Goal: Task Accomplishment & Management: Manage account settings

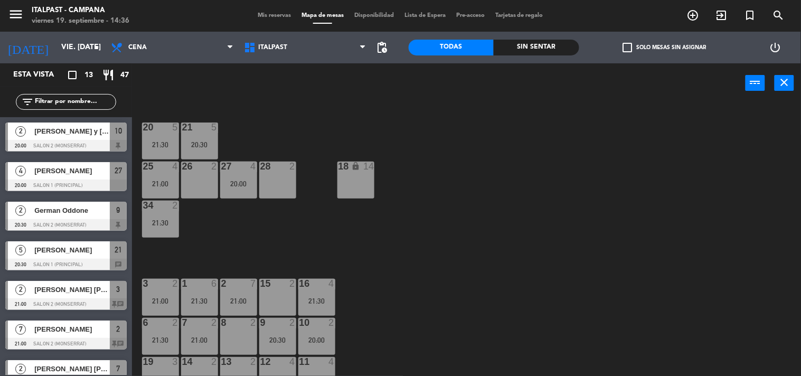
scroll to position [117, 0]
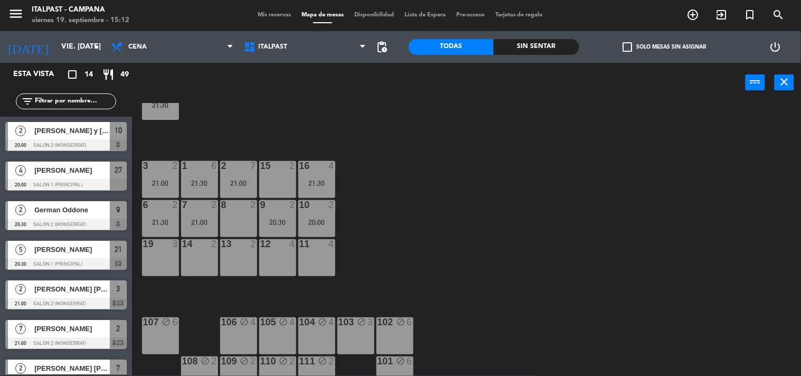
click at [39, 101] on input "text" at bounding box center [75, 102] width 82 height 12
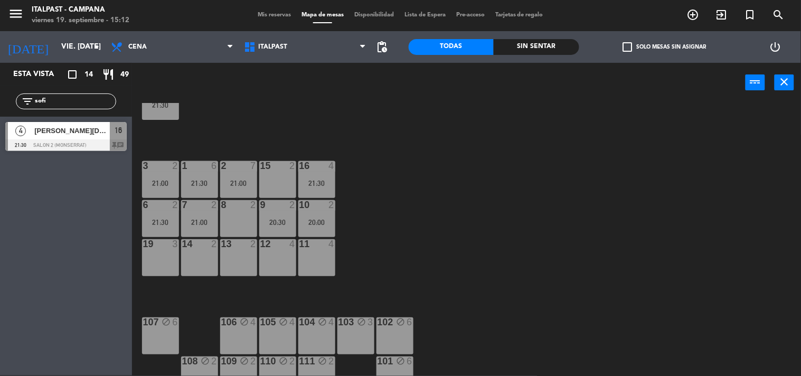
type input "sofi"
click at [38, 268] on div "Esta vista crop_square 14 restaurant 49 filter_list sofi 4 [PERSON_NAME][DATE] …" at bounding box center [66, 219] width 132 height 313
click at [51, 136] on span "[PERSON_NAME][DATE]" at bounding box center [72, 130] width 76 height 11
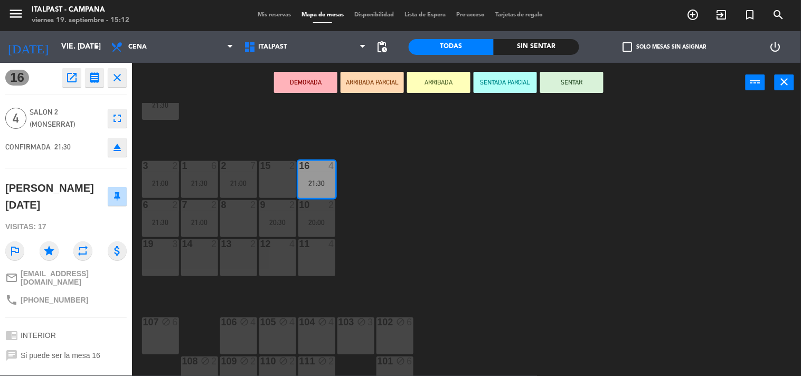
scroll to position [74, 0]
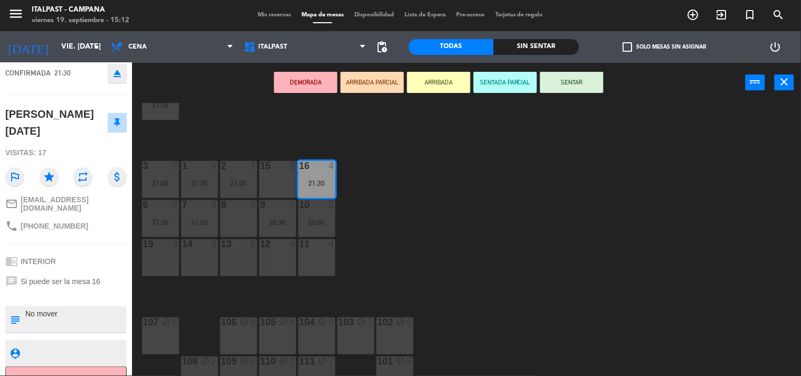
click at [41, 367] on button "Cancelar" at bounding box center [66, 379] width 122 height 24
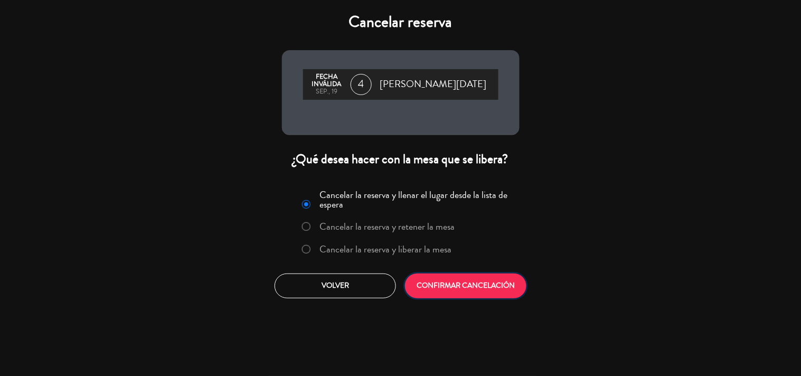
click at [451, 284] on button "CONFIRMAR CANCELACIÓN" at bounding box center [466, 286] width 122 height 25
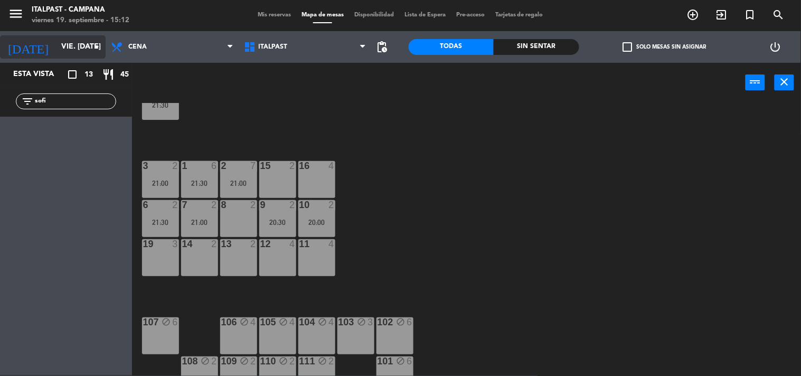
click at [56, 48] on input "vie. [DATE]" at bounding box center [106, 47] width 100 height 19
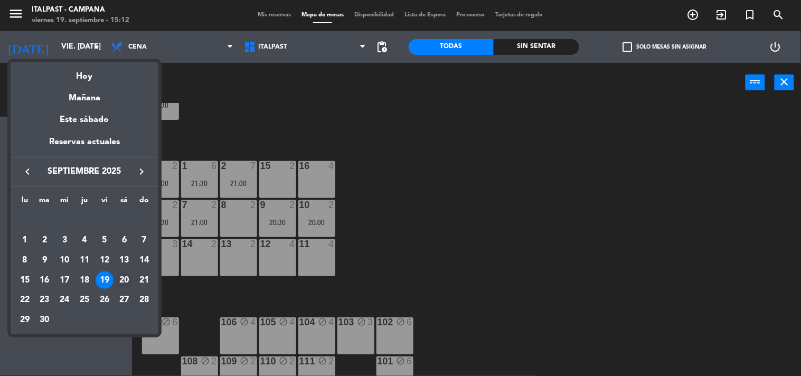
click at [123, 280] on div "20" at bounding box center [124, 281] width 18 height 18
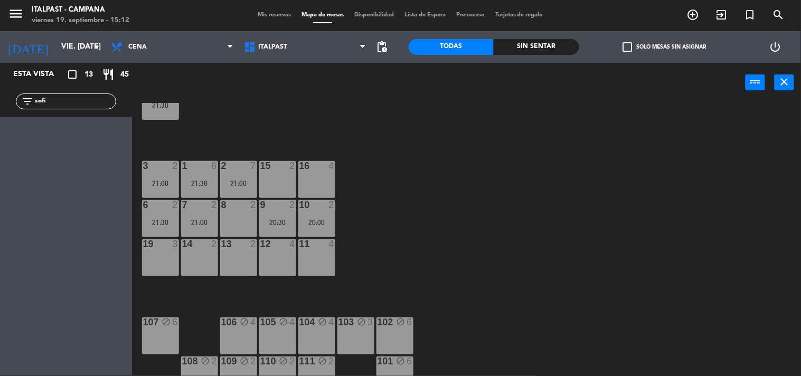
type input "sáb. [DATE]"
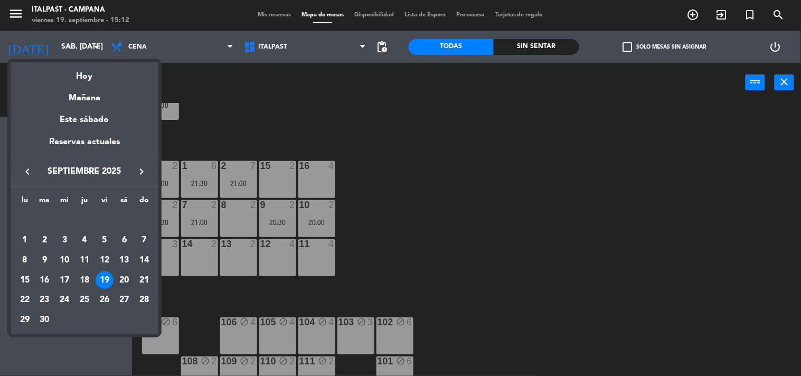
scroll to position [0, 0]
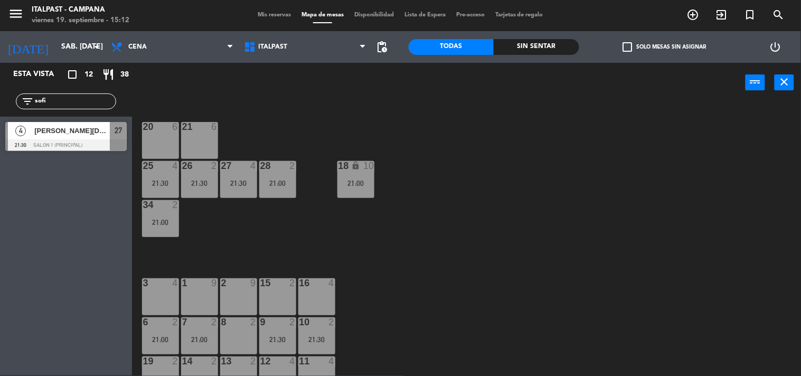
click at [324, 289] on div "16 4" at bounding box center [316, 296] width 37 height 37
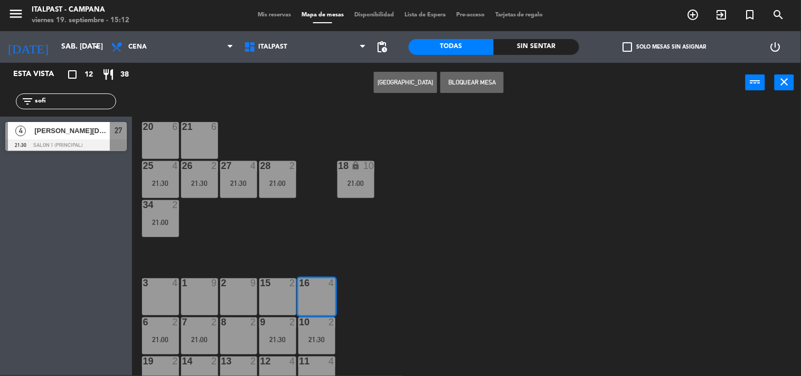
click at [389, 82] on button "[GEOGRAPHIC_DATA]" at bounding box center [405, 82] width 63 height 21
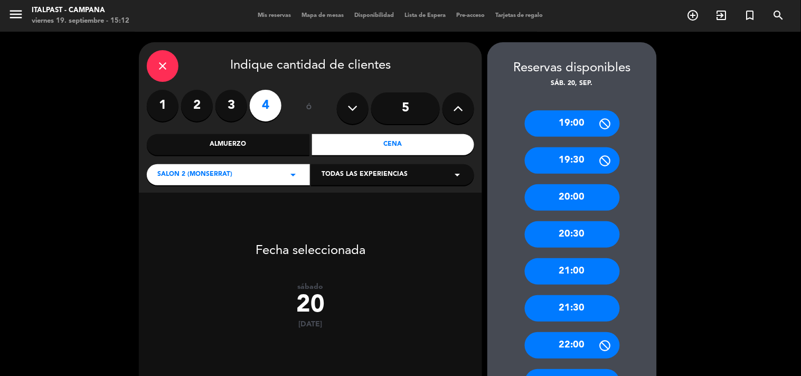
click at [574, 272] on div "21:00" at bounding box center [572, 271] width 95 height 26
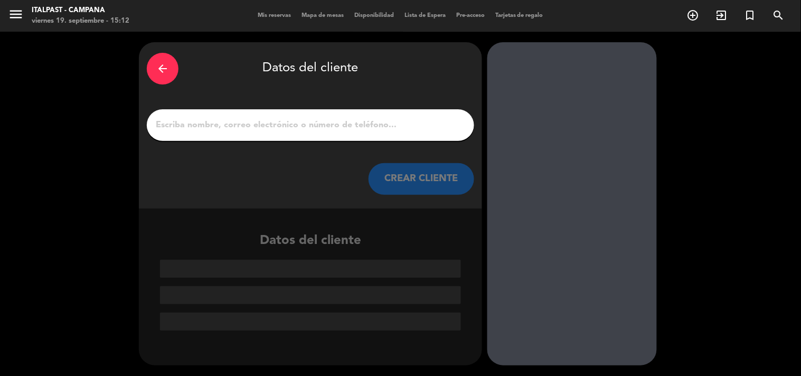
click at [176, 123] on input "1" at bounding box center [311, 125] width 312 height 15
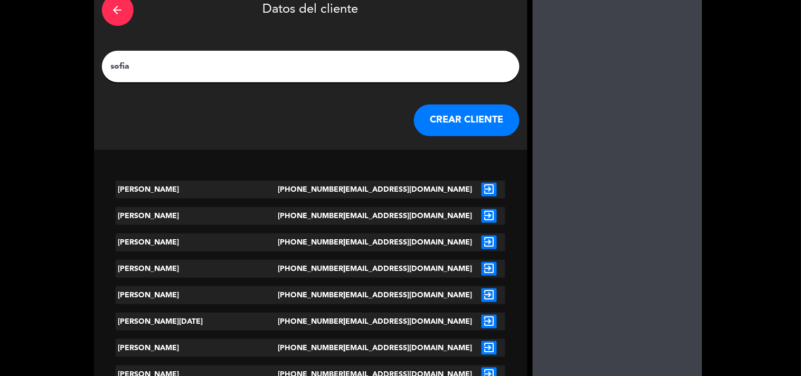
scroll to position [117, 0]
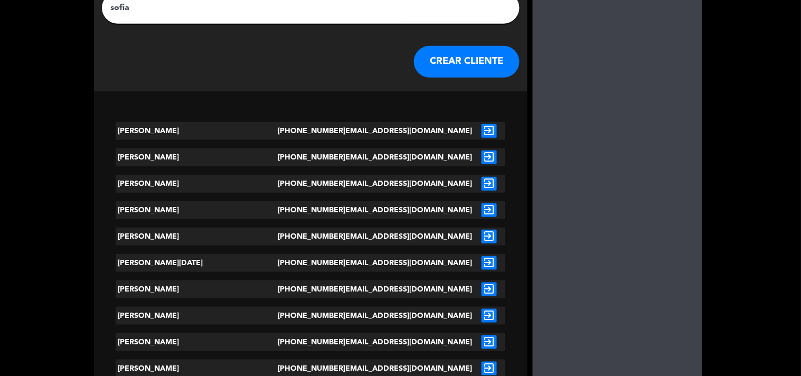
type input "sofia"
click at [482, 260] on icon "exit_to_app" at bounding box center [489, 263] width 15 height 14
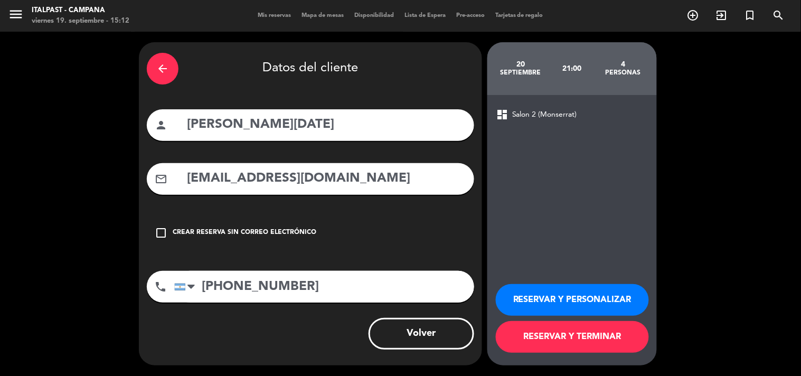
scroll to position [0, 0]
click at [159, 231] on icon "check_box_outline_blank" at bounding box center [161, 233] width 13 height 13
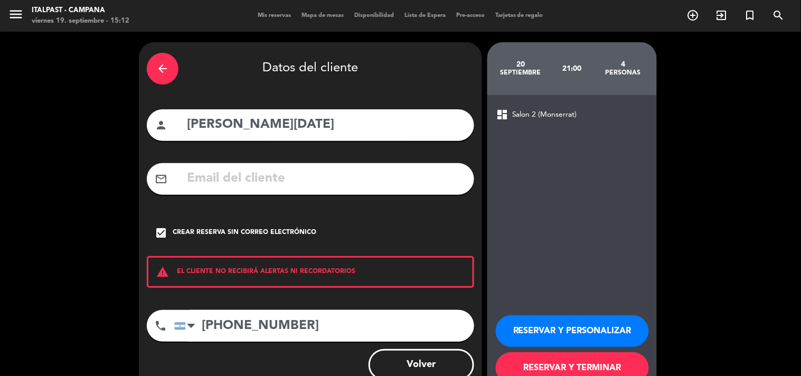
click at [556, 366] on button "RESERVAR Y TERMINAR" at bounding box center [572, 368] width 153 height 32
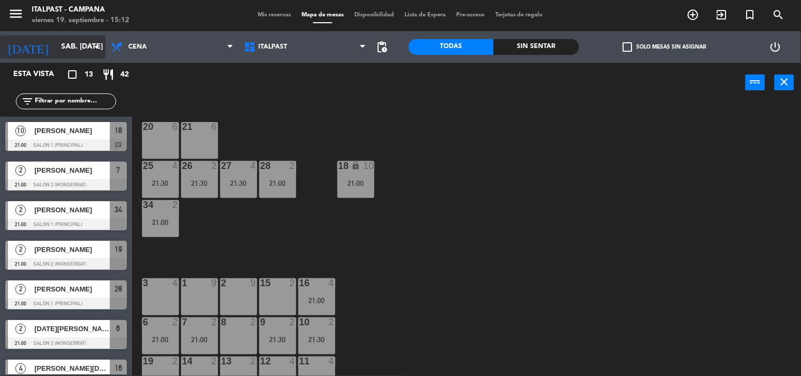
click at [60, 45] on input "sáb. [DATE]" at bounding box center [106, 47] width 100 height 19
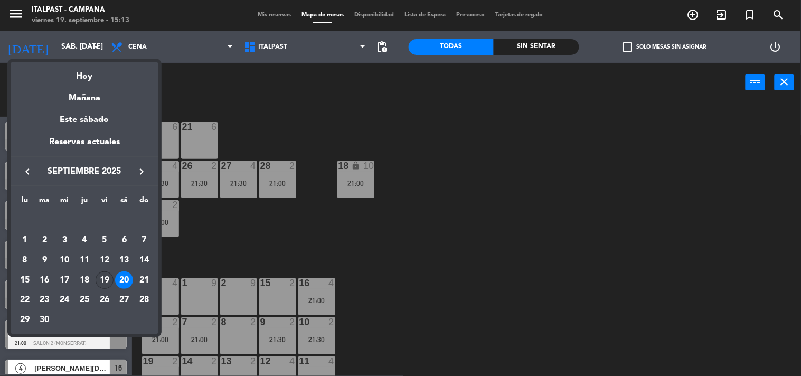
click at [107, 275] on div "19" at bounding box center [105, 281] width 18 height 18
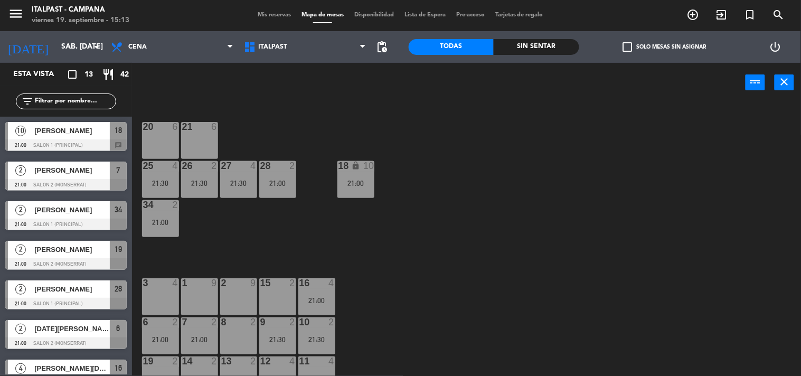
type input "vie. [DATE]"
click at [39, 100] on input "text" at bounding box center [75, 102] width 82 height 12
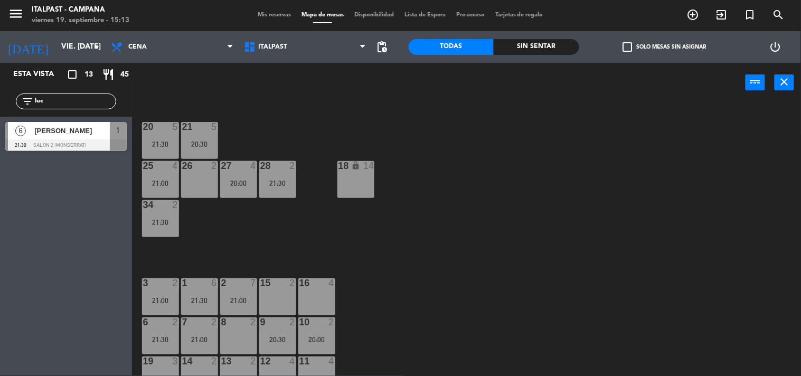
type input "luc"
click at [40, 219] on div "Esta vista crop_square 13 restaurant 45 filter_list luc 6 [PERSON_NAME] 21:30 S…" at bounding box center [66, 219] width 132 height 313
click at [61, 128] on span "[PERSON_NAME]" at bounding box center [72, 130] width 76 height 11
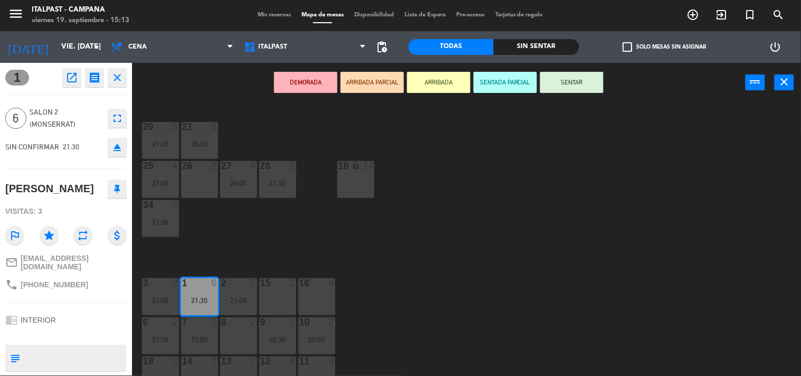
click at [115, 146] on icon "eject" at bounding box center [117, 147] width 13 height 13
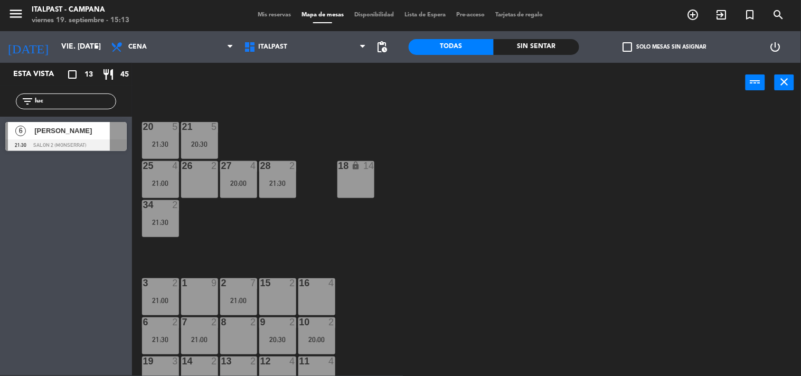
click at [257, 14] on span "Mis reservas" at bounding box center [275, 15] width 44 height 6
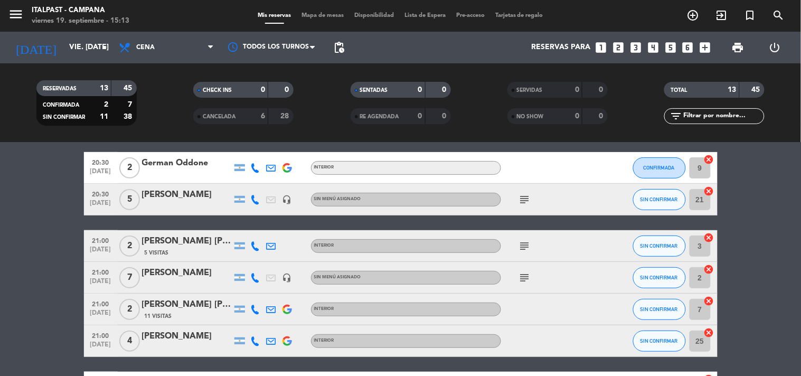
scroll to position [235, 0]
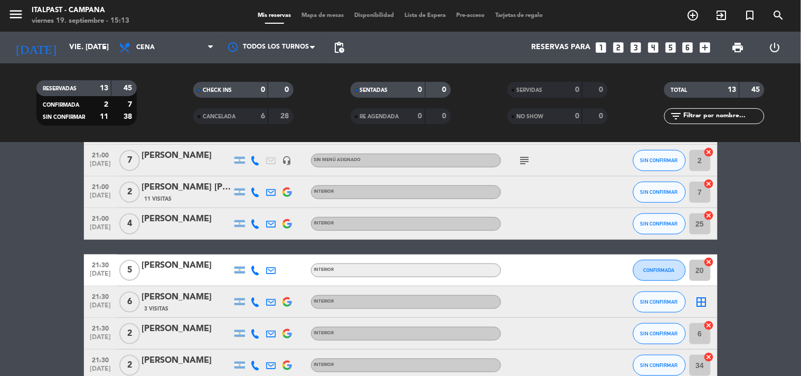
click at [185, 297] on div "[PERSON_NAME]" at bounding box center [187, 298] width 90 height 14
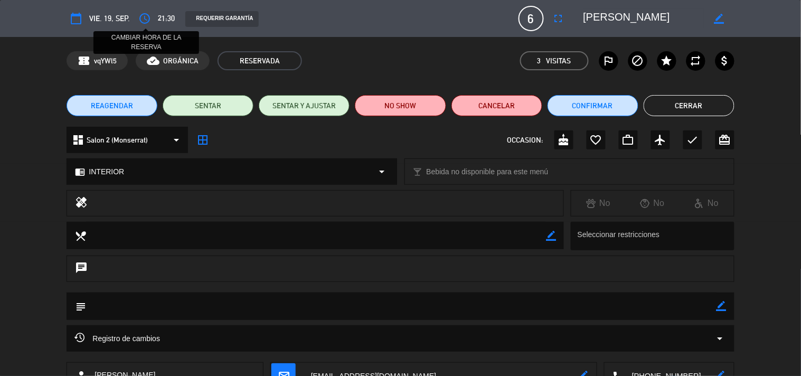
click at [146, 16] on icon "access_time" at bounding box center [144, 18] width 13 height 13
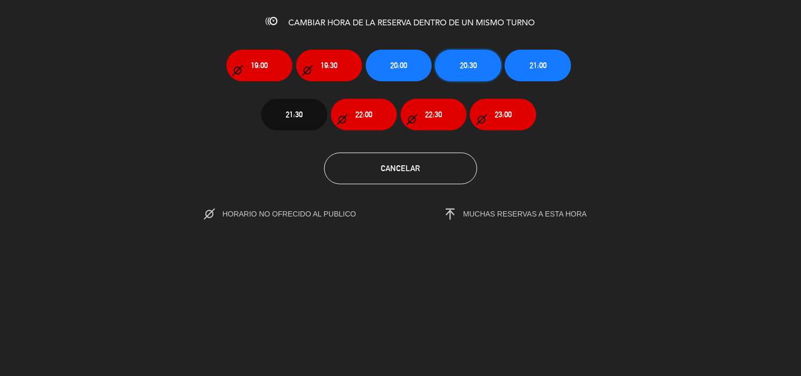
click at [467, 57] on button "20:30" at bounding box center [468, 66] width 66 height 32
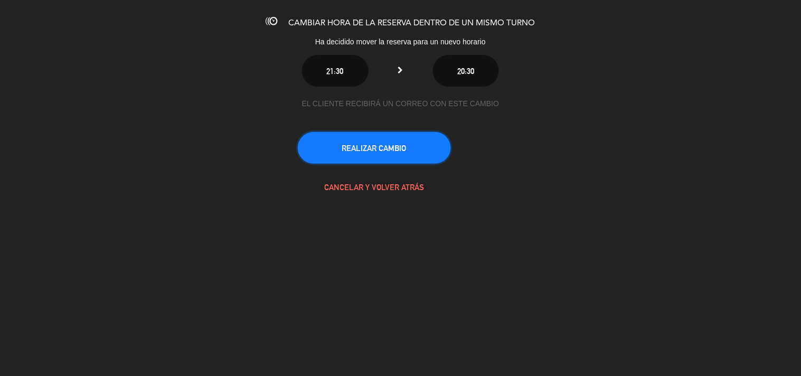
click at [370, 143] on button "REALIZAR CAMBIO" at bounding box center [374, 148] width 153 height 32
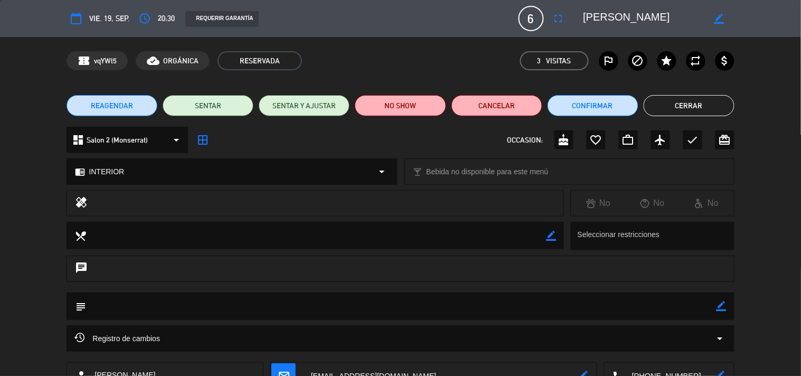
click at [689, 100] on button "Cerrar" at bounding box center [689, 105] width 91 height 21
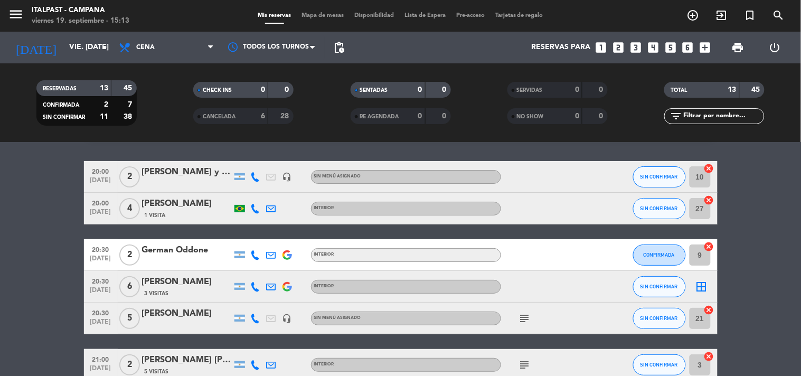
scroll to position [0, 0]
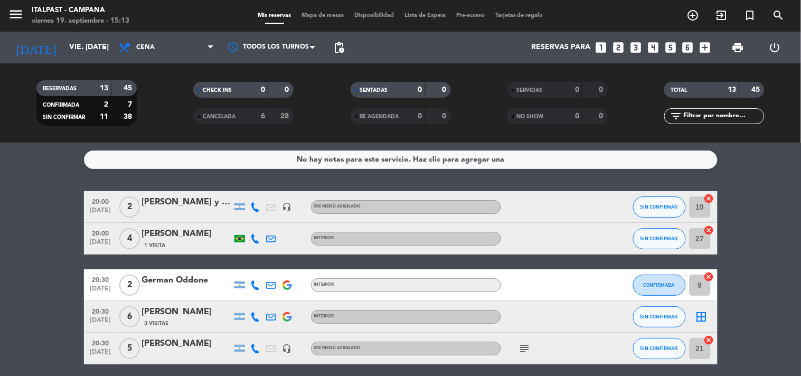
click at [332, 15] on span "Mapa de mesas" at bounding box center [322, 16] width 53 height 6
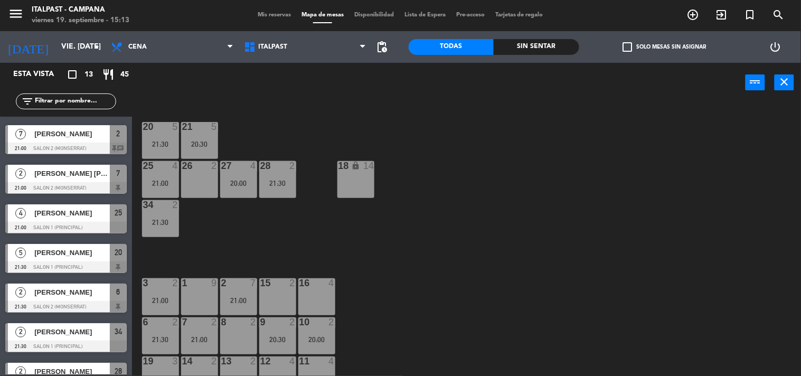
scroll to position [59, 0]
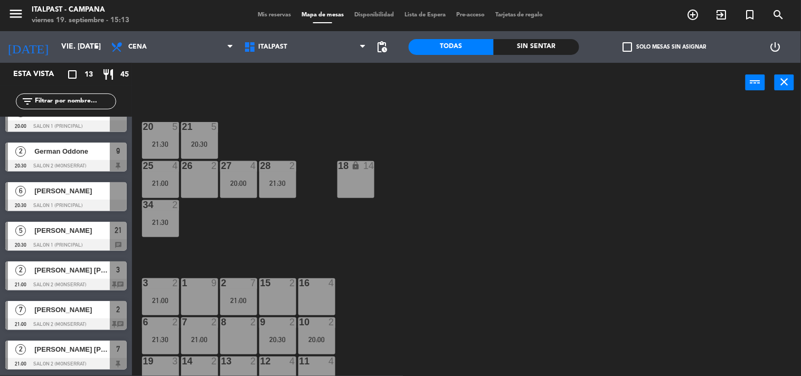
click at [59, 193] on span "[PERSON_NAME]" at bounding box center [72, 190] width 76 height 11
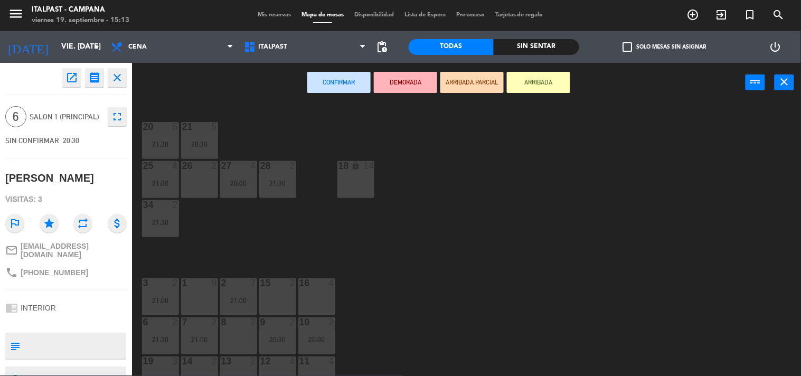
click at [204, 297] on div "1 9" at bounding box center [199, 296] width 37 height 37
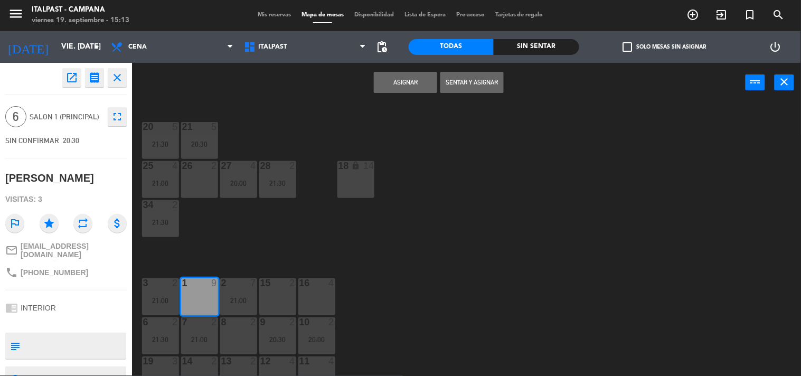
click at [396, 81] on button "Asignar" at bounding box center [405, 82] width 63 height 21
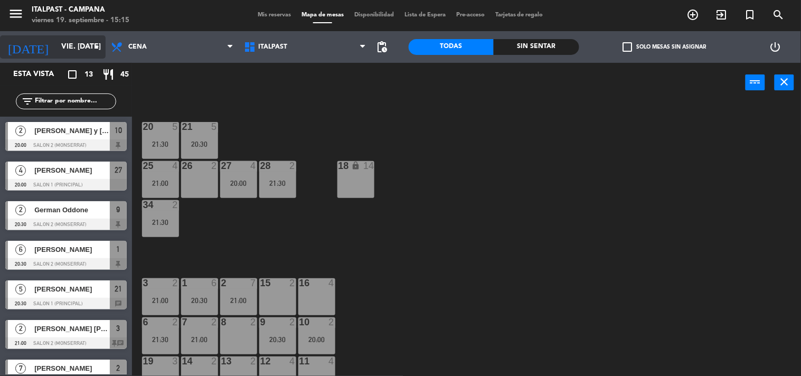
click at [62, 49] on input "vie. [DATE]" at bounding box center [106, 47] width 100 height 19
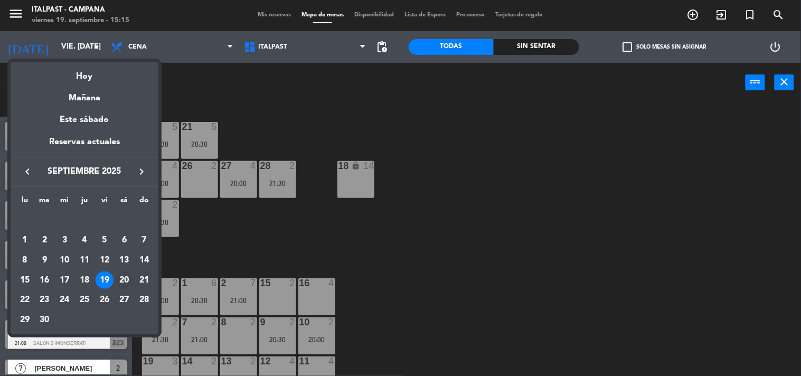
click at [120, 280] on div "20" at bounding box center [124, 281] width 18 height 18
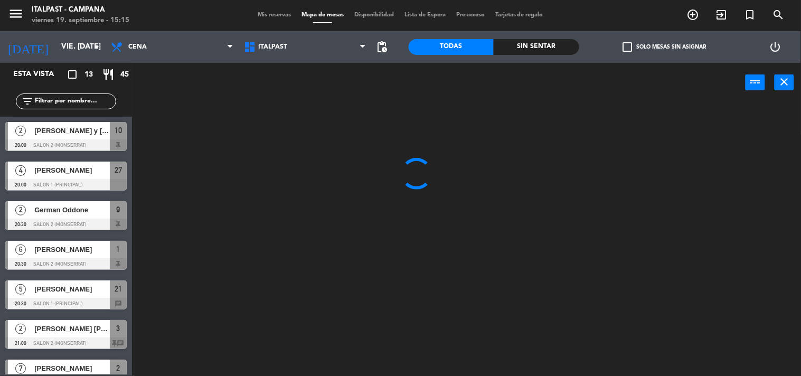
type input "sáb. [DATE]"
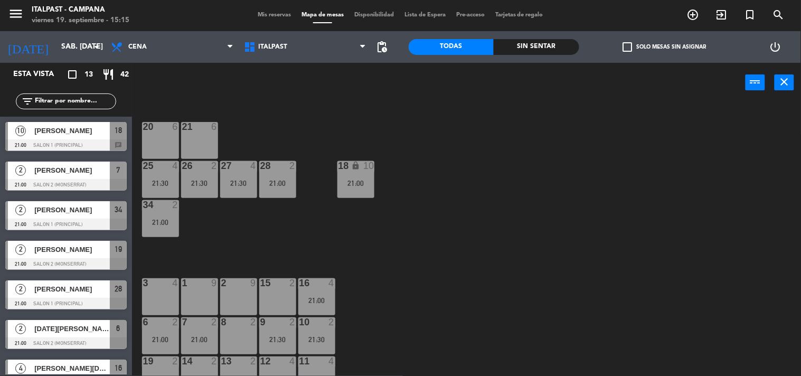
click at [271, 14] on span "Mis reservas" at bounding box center [275, 15] width 44 height 6
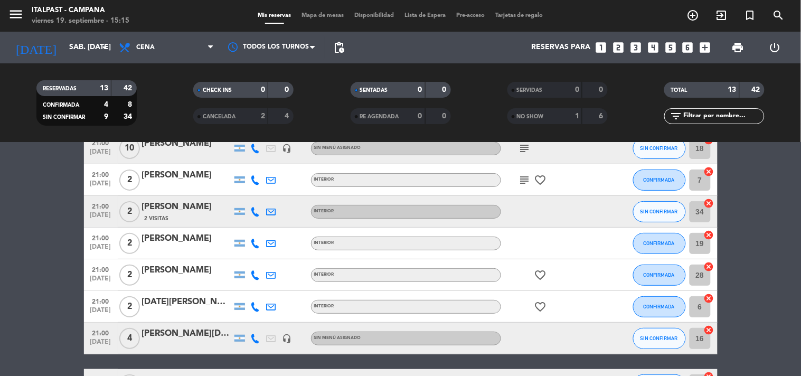
scroll to position [117, 0]
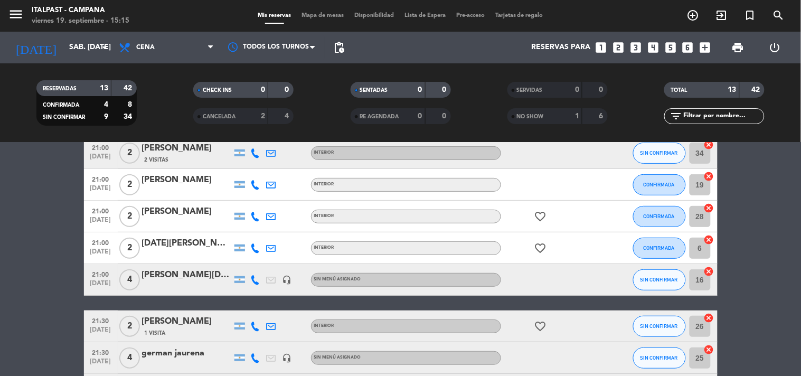
click at [178, 275] on div "[PERSON_NAME][DATE]" at bounding box center [187, 275] width 90 height 14
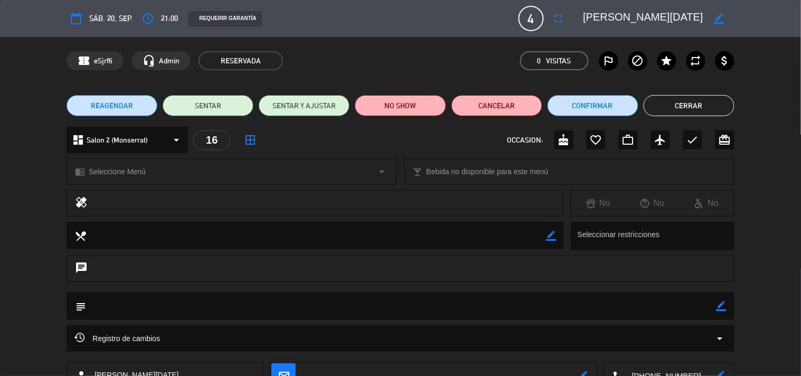
click at [719, 305] on icon "border_color" at bounding box center [722, 306] width 10 height 10
click at [113, 307] on textarea at bounding box center [401, 306] width 630 height 27
type textarea "no mover"
click at [724, 305] on icon at bounding box center [722, 306] width 10 height 10
click at [685, 107] on button "Cerrar" at bounding box center [689, 105] width 91 height 21
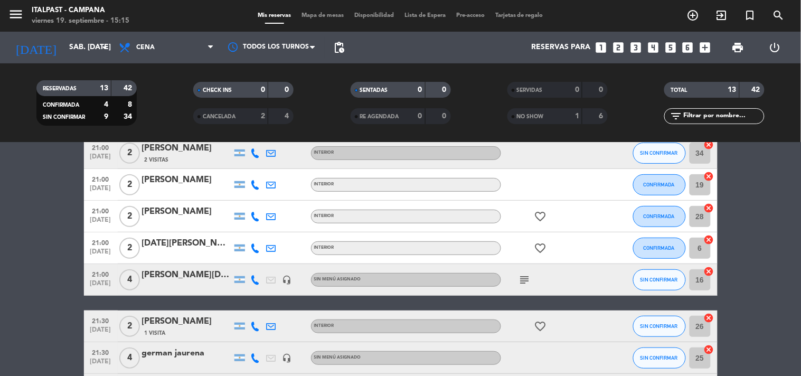
click at [521, 281] on icon "subject" at bounding box center [525, 280] width 13 height 13
